Goal: Complete application form

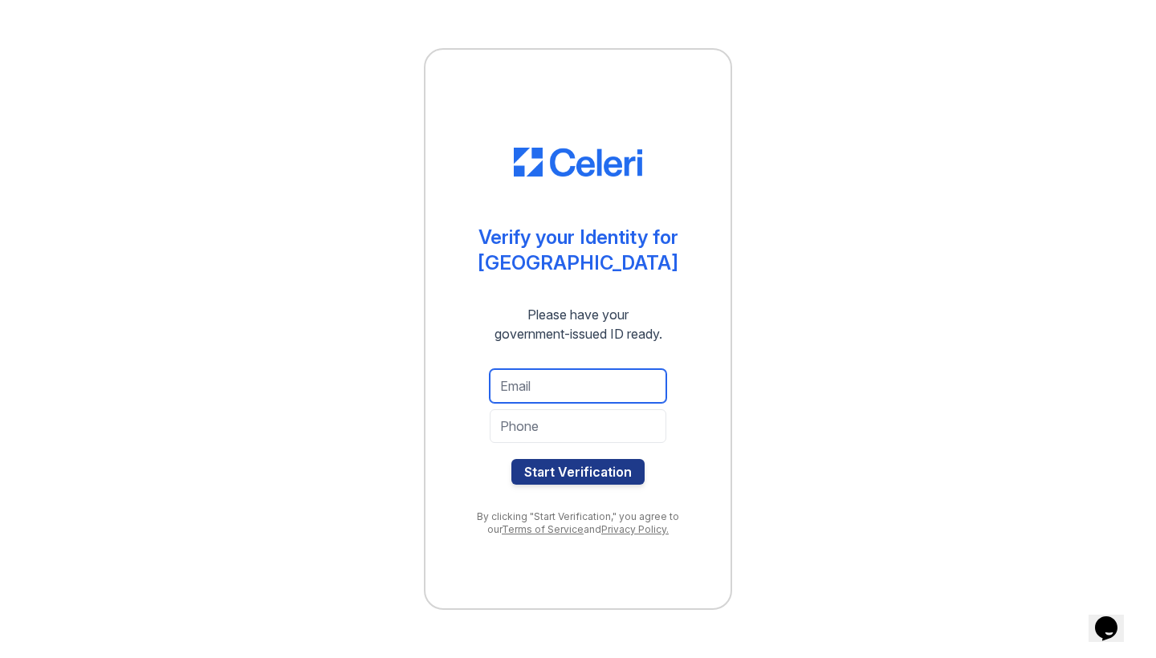
type input "santiago_baez907@hotmail.com"
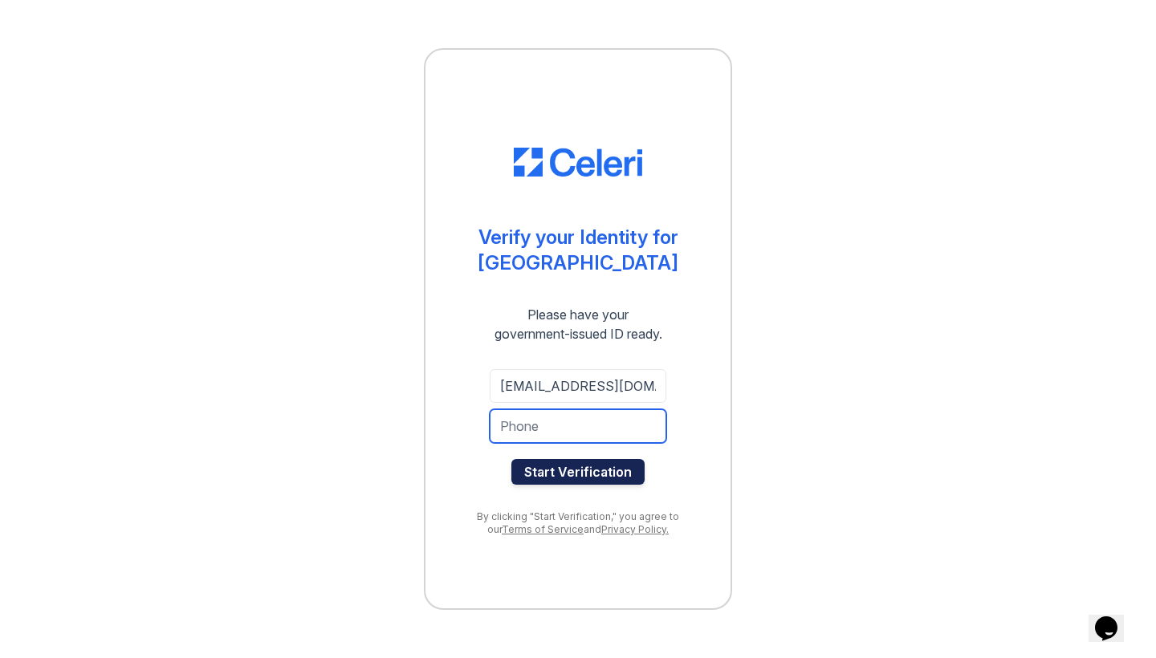
type input "6562340090"
click at [603, 474] on button "Start Verification" at bounding box center [577, 472] width 133 height 26
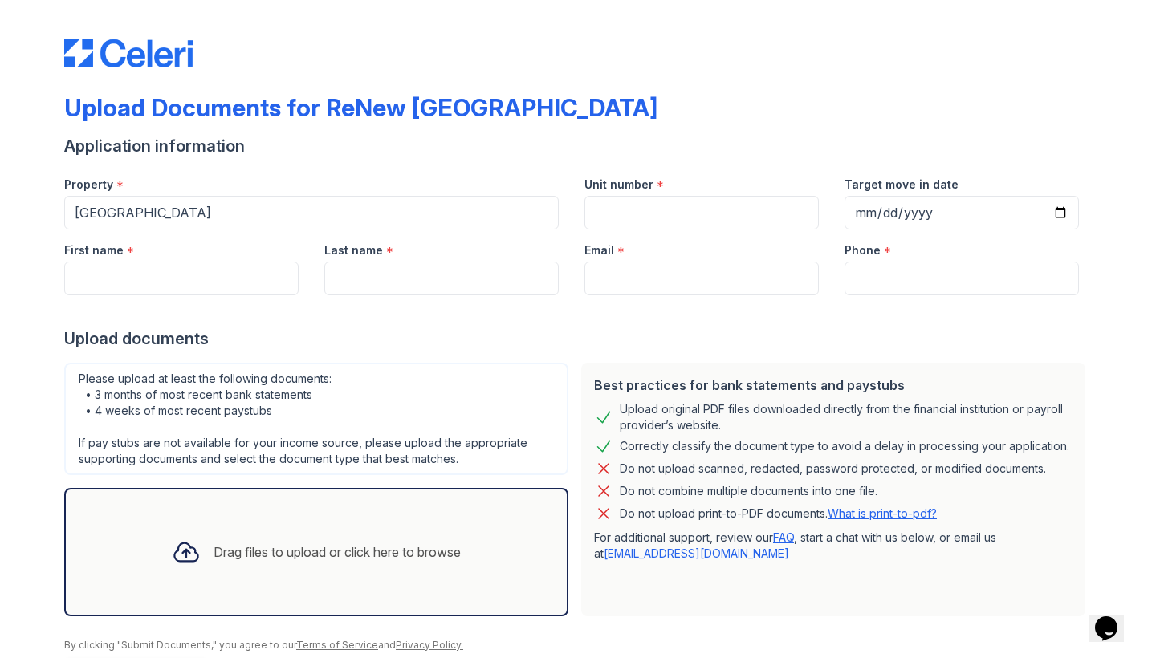
scroll to position [4, 0]
